Goal: Information Seeking & Learning: Learn about a topic

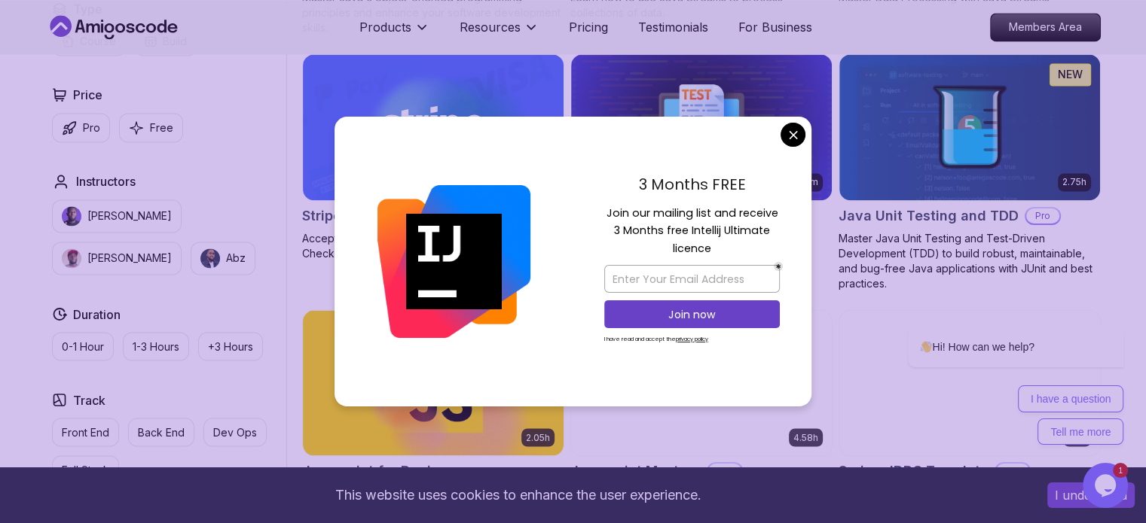
scroll to position [2558, 0]
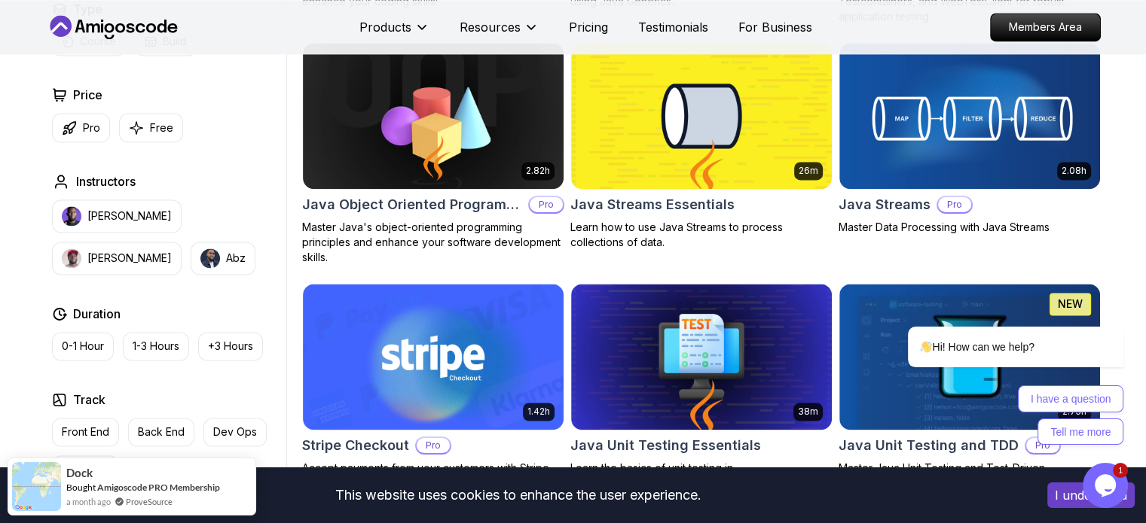
scroll to position [2326, 0]
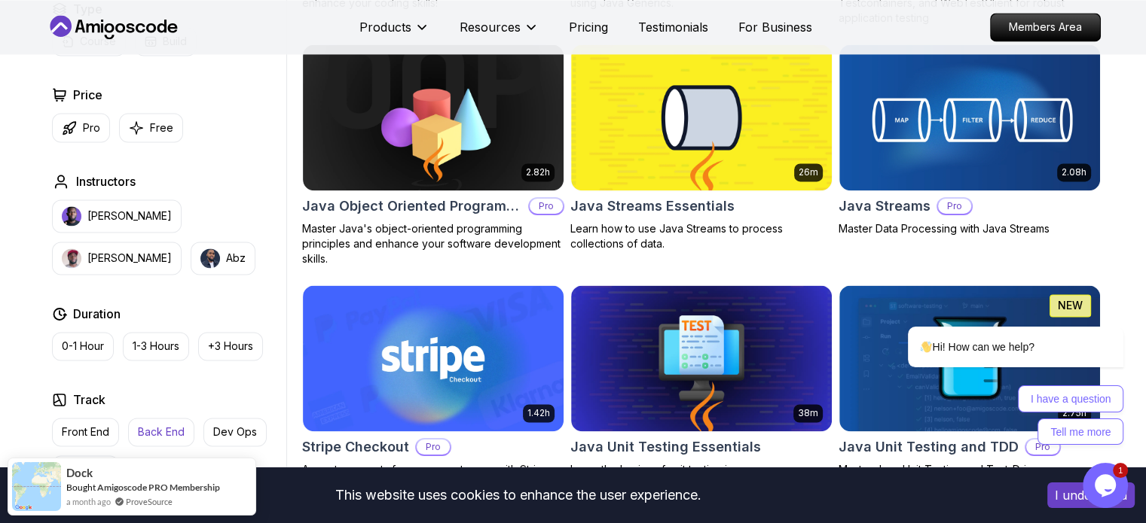
click at [166, 427] on p "Back End" at bounding box center [161, 432] width 47 height 15
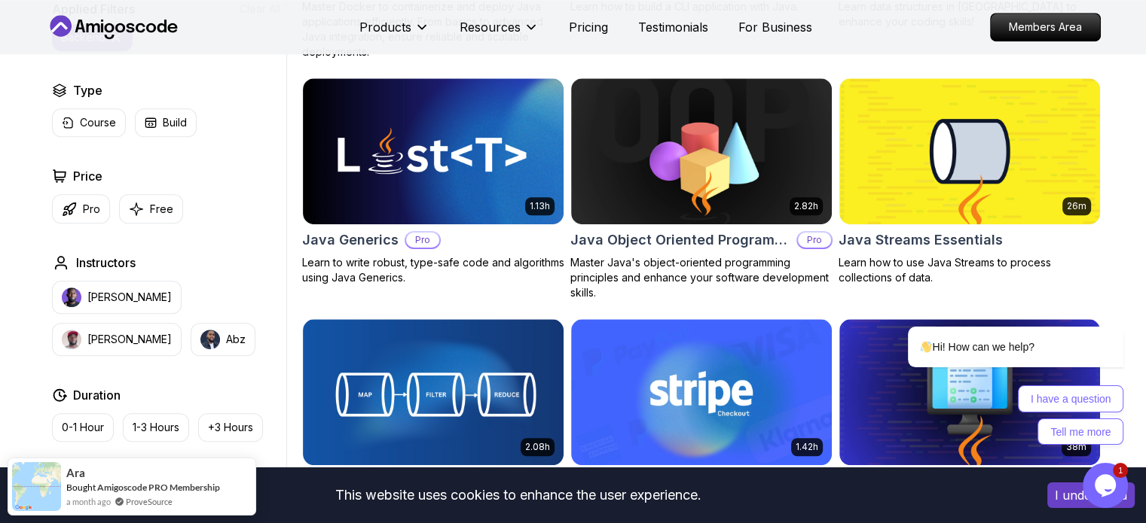
scroll to position [1114, 0]
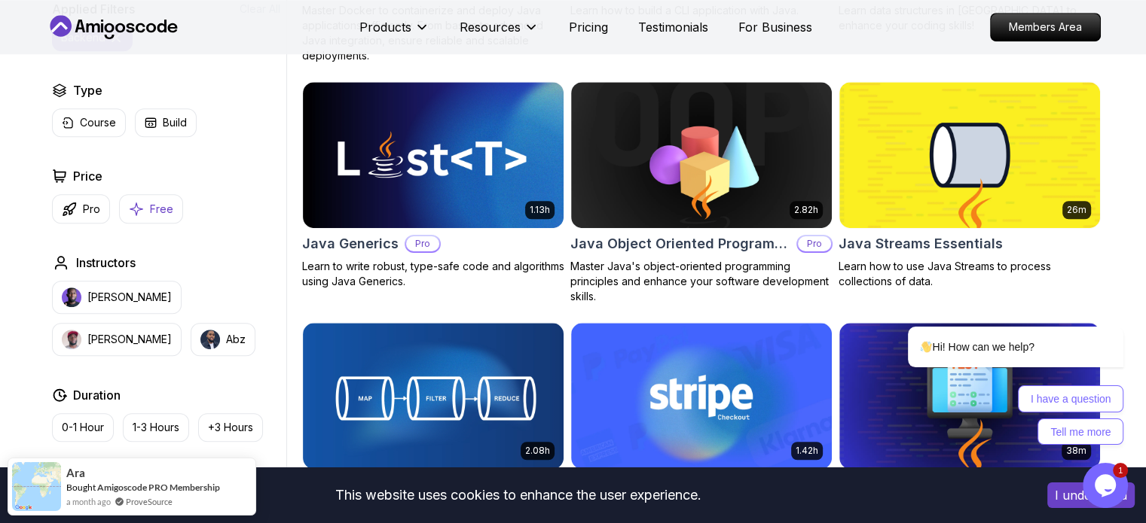
click at [150, 208] on p "Free" at bounding box center [161, 209] width 23 height 15
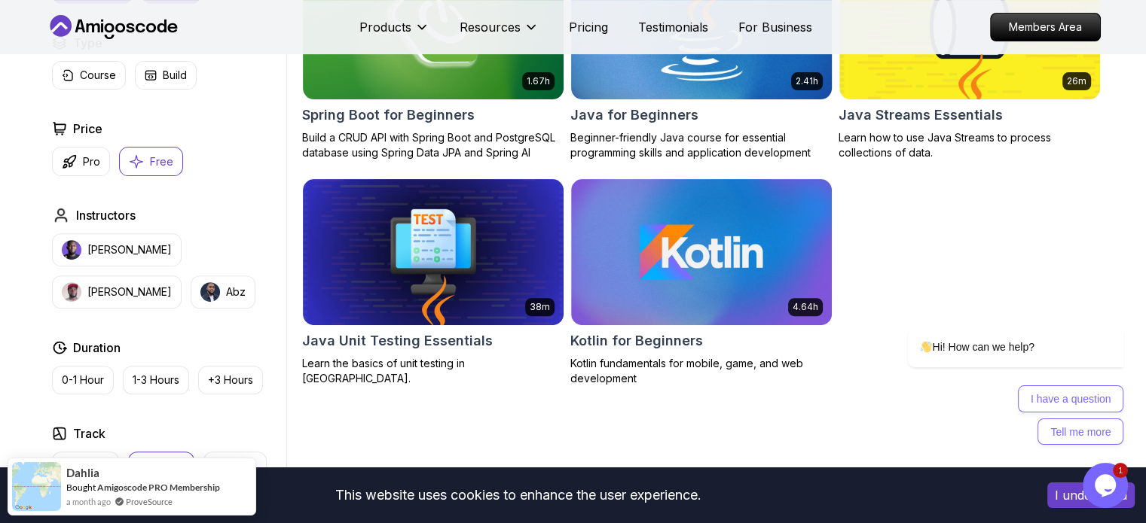
scroll to position [521, 0]
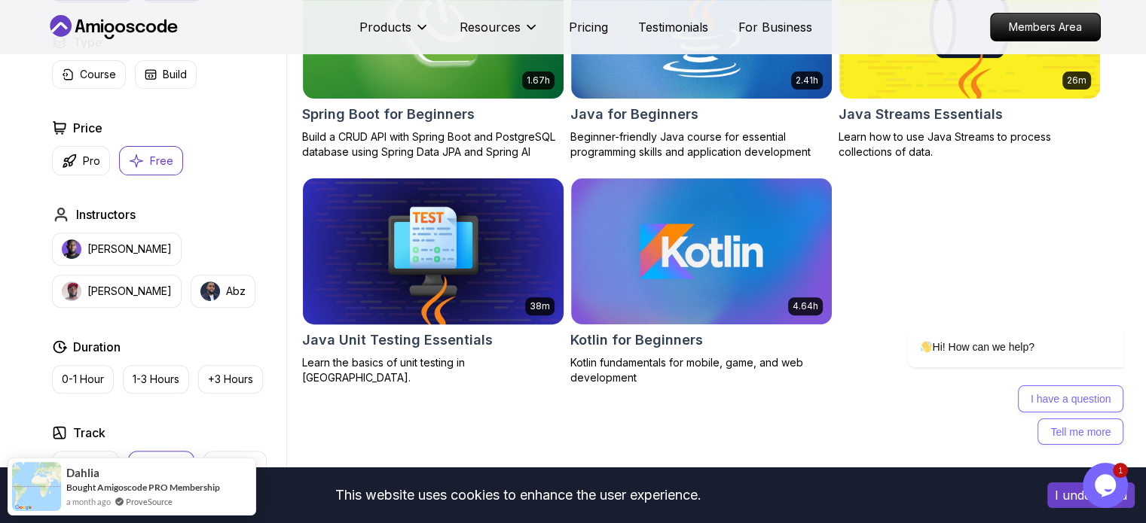
click at [441, 259] on img at bounding box center [432, 251] width 273 height 153
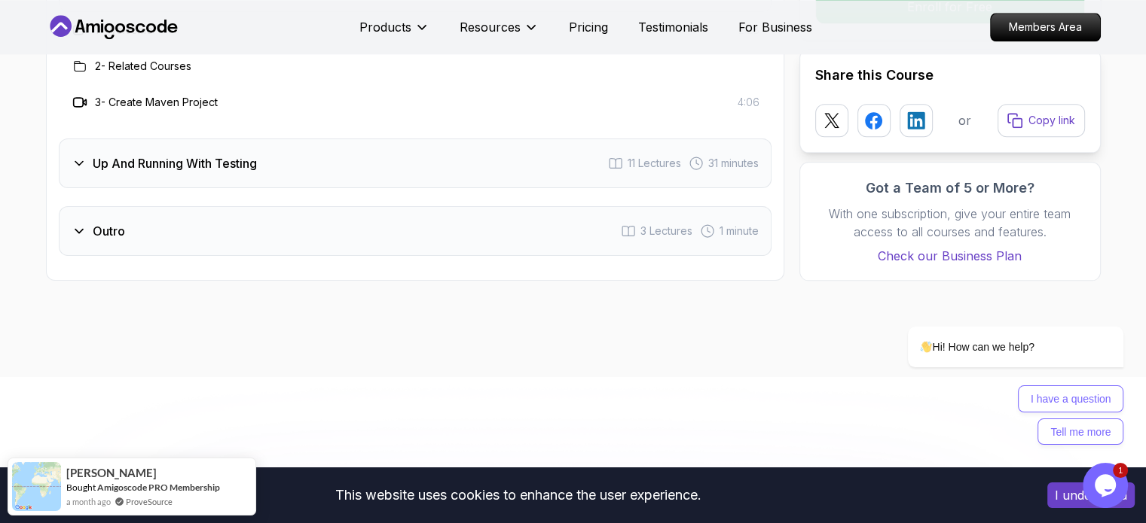
scroll to position [1853, 0]
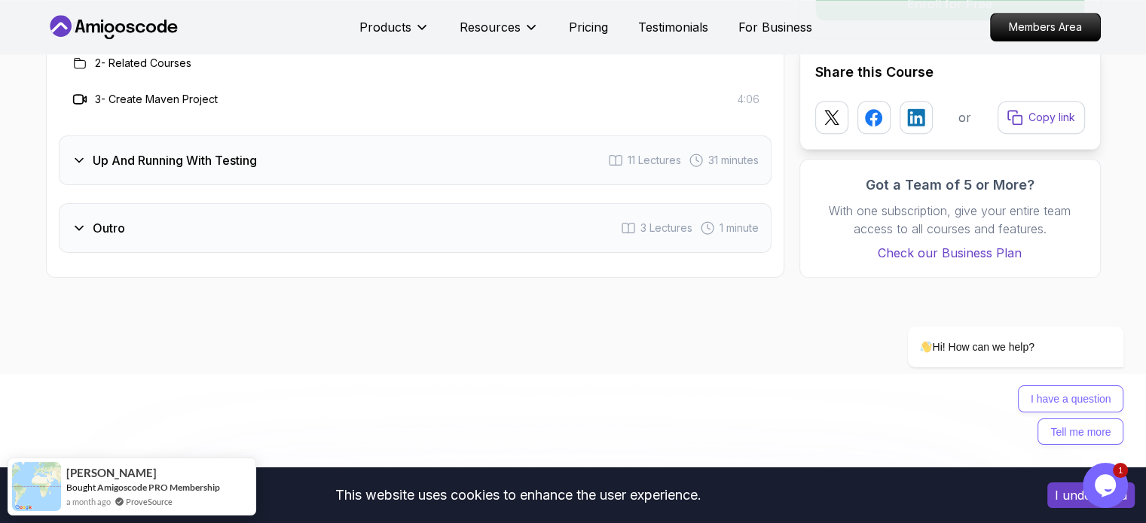
click at [262, 156] on div "Up And Running With Testing 11 Lectures 31 minutes" at bounding box center [415, 161] width 712 height 50
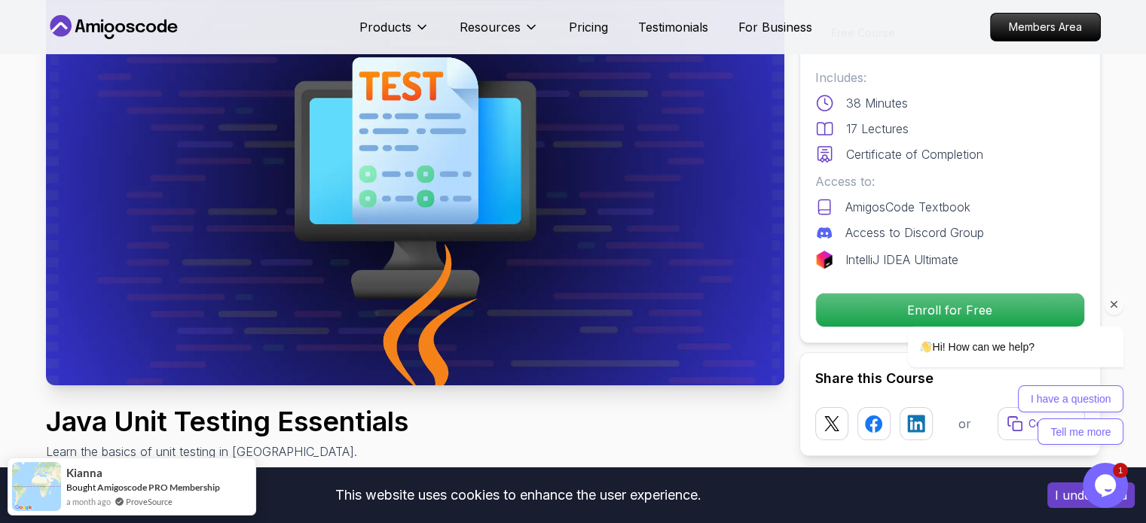
scroll to position [114, 0]
